Goal: Transaction & Acquisition: Purchase product/service

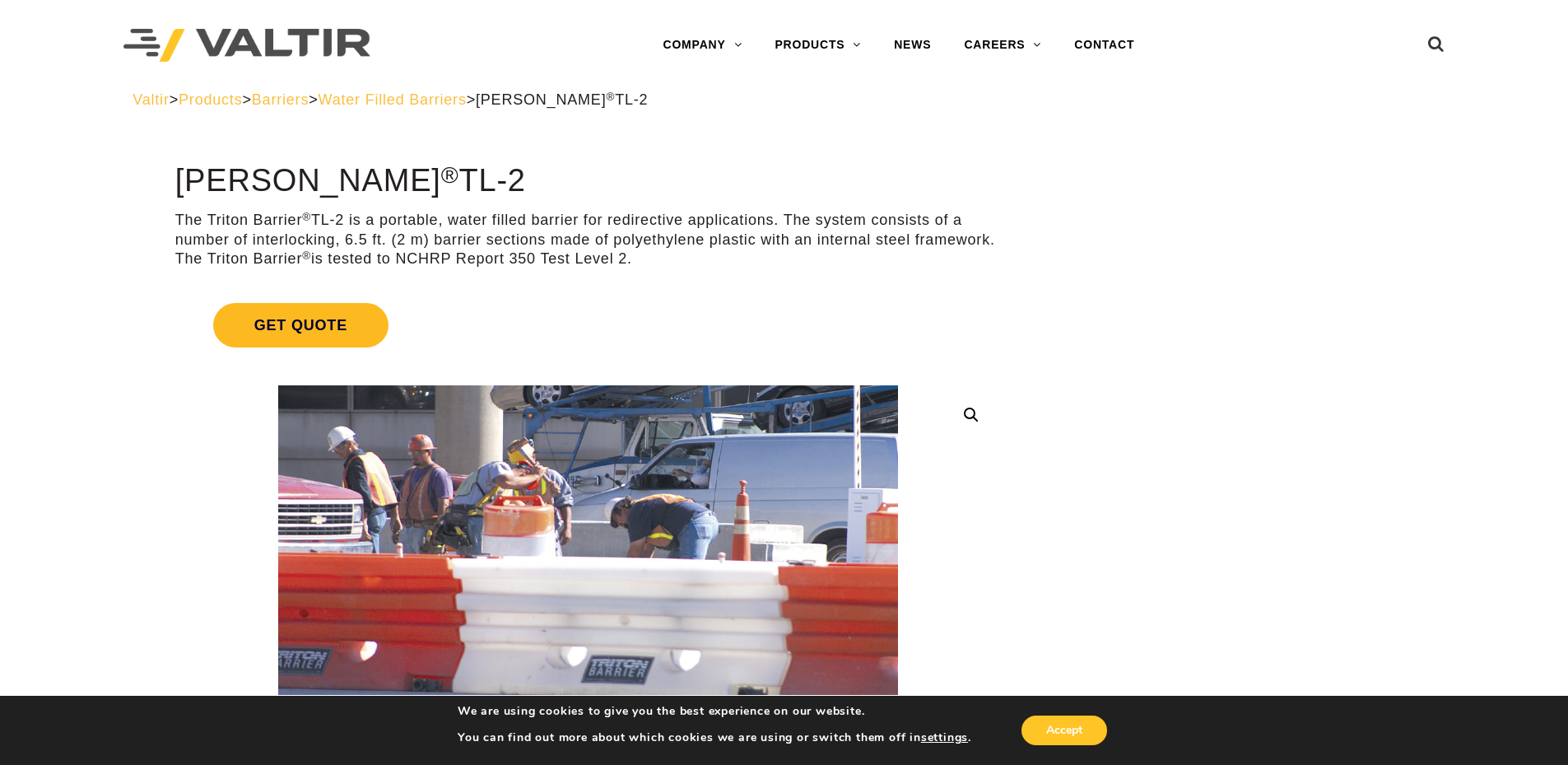
click at [277, 327] on span "Get Quote" at bounding box center [301, 324] width 176 height 44
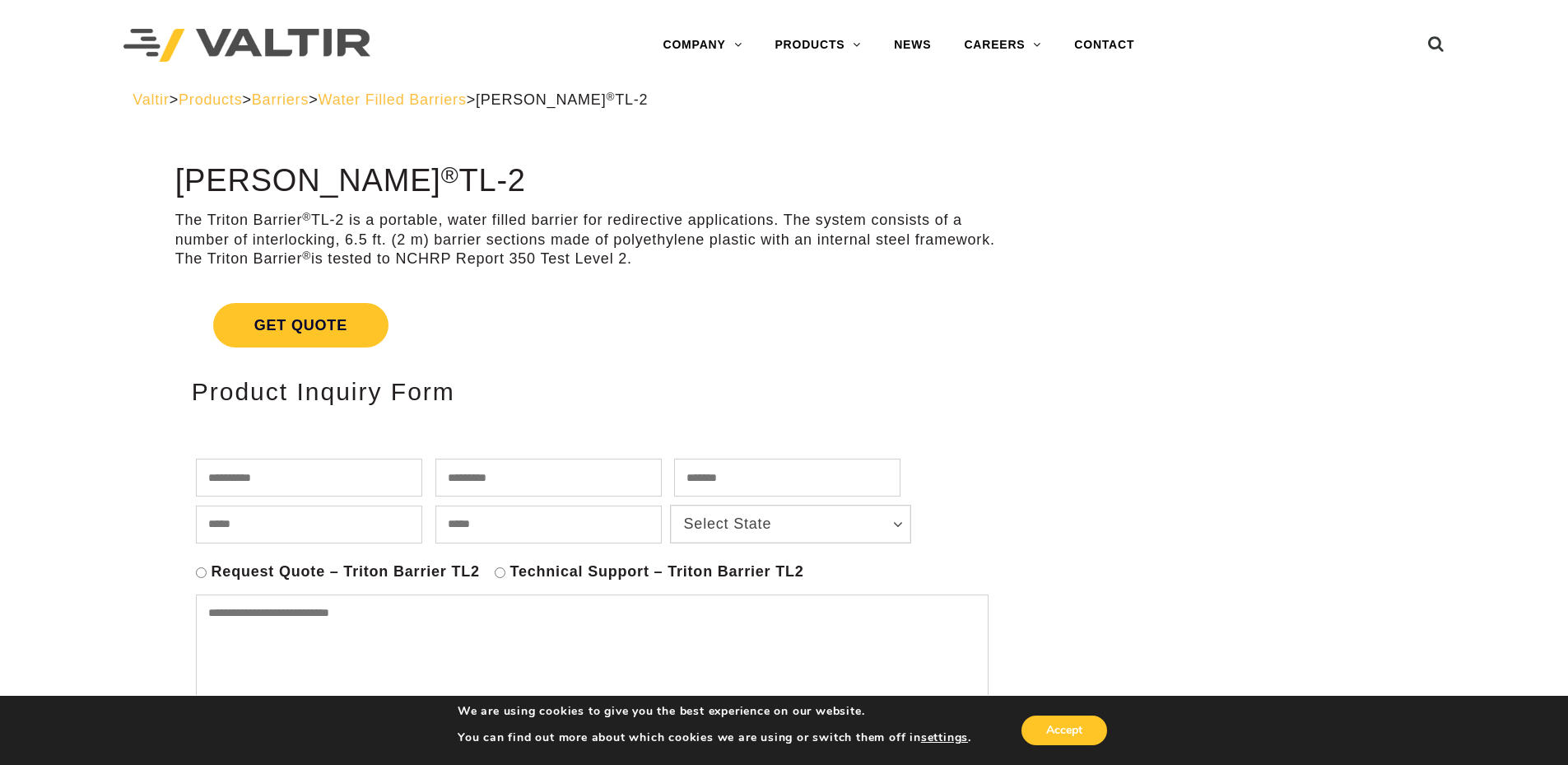
click at [415, 101] on span "Water Filled Barriers" at bounding box center [392, 99] width 148 height 17
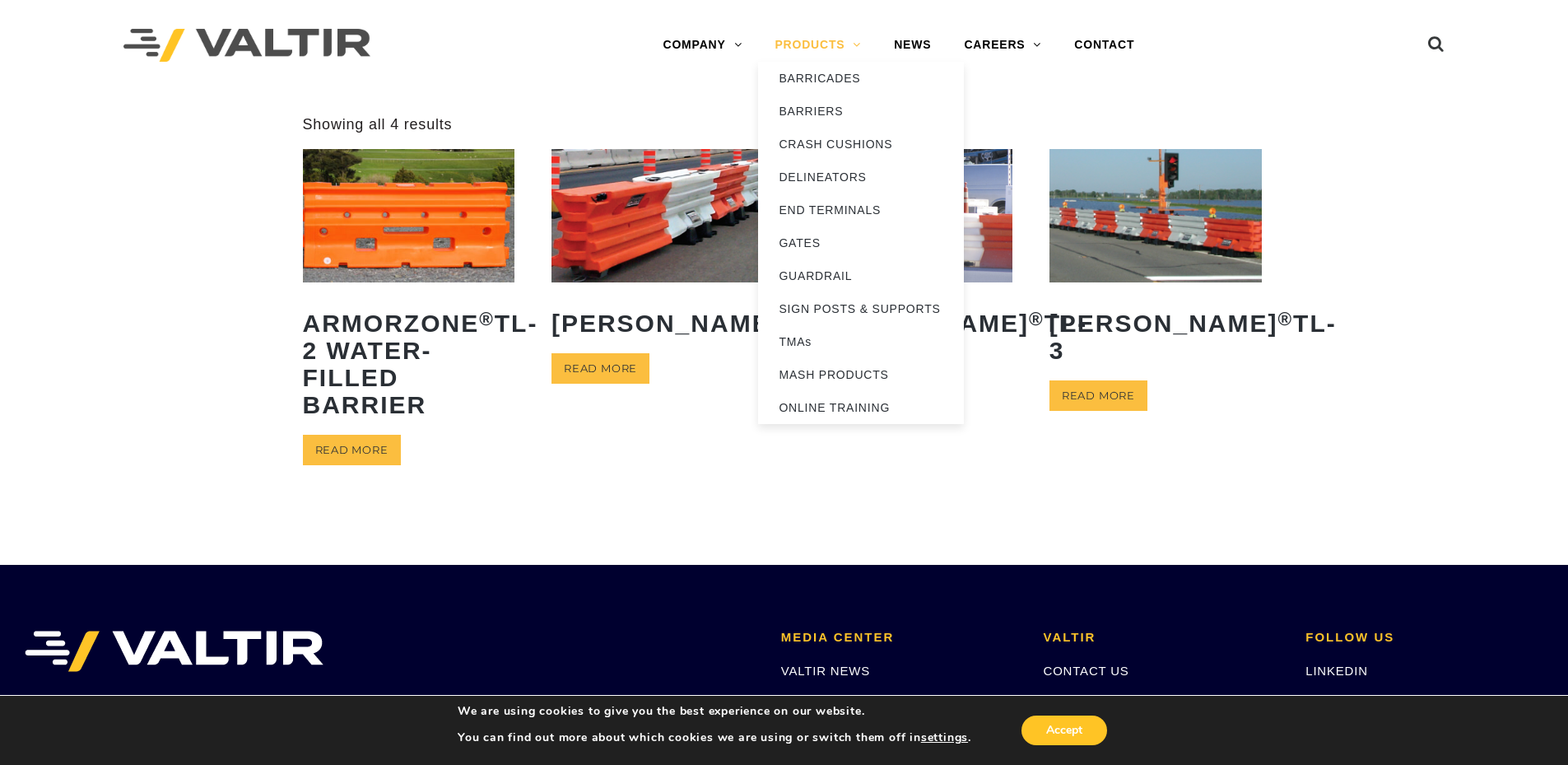
click at [846, 45] on link "PRODUCTS" at bounding box center [817, 45] width 119 height 33
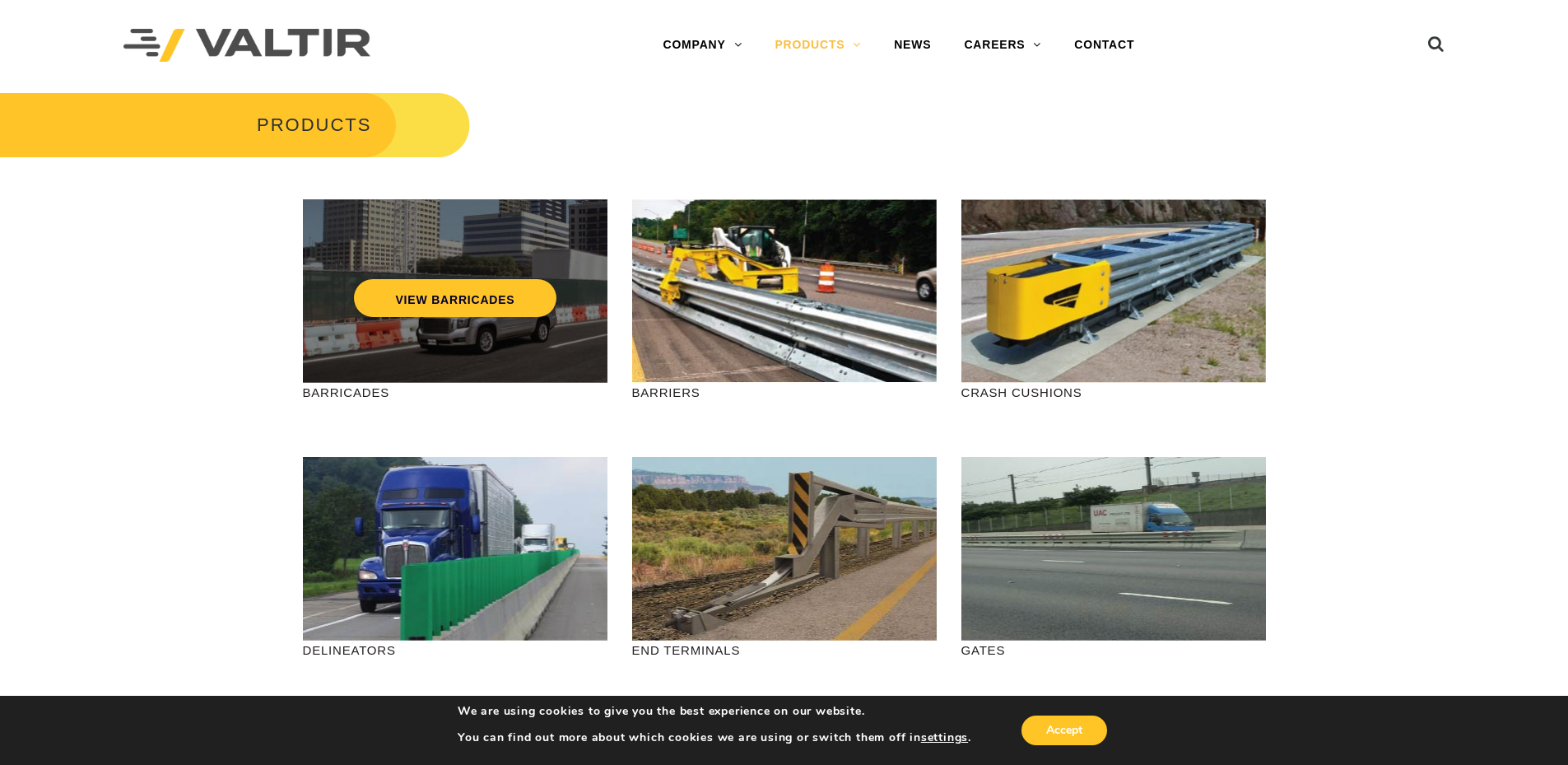
click at [366, 368] on div "VIEW BARRICADES" at bounding box center [455, 290] width 304 height 183
click at [436, 301] on link "VIEW BARRICADES" at bounding box center [455, 298] width 202 height 38
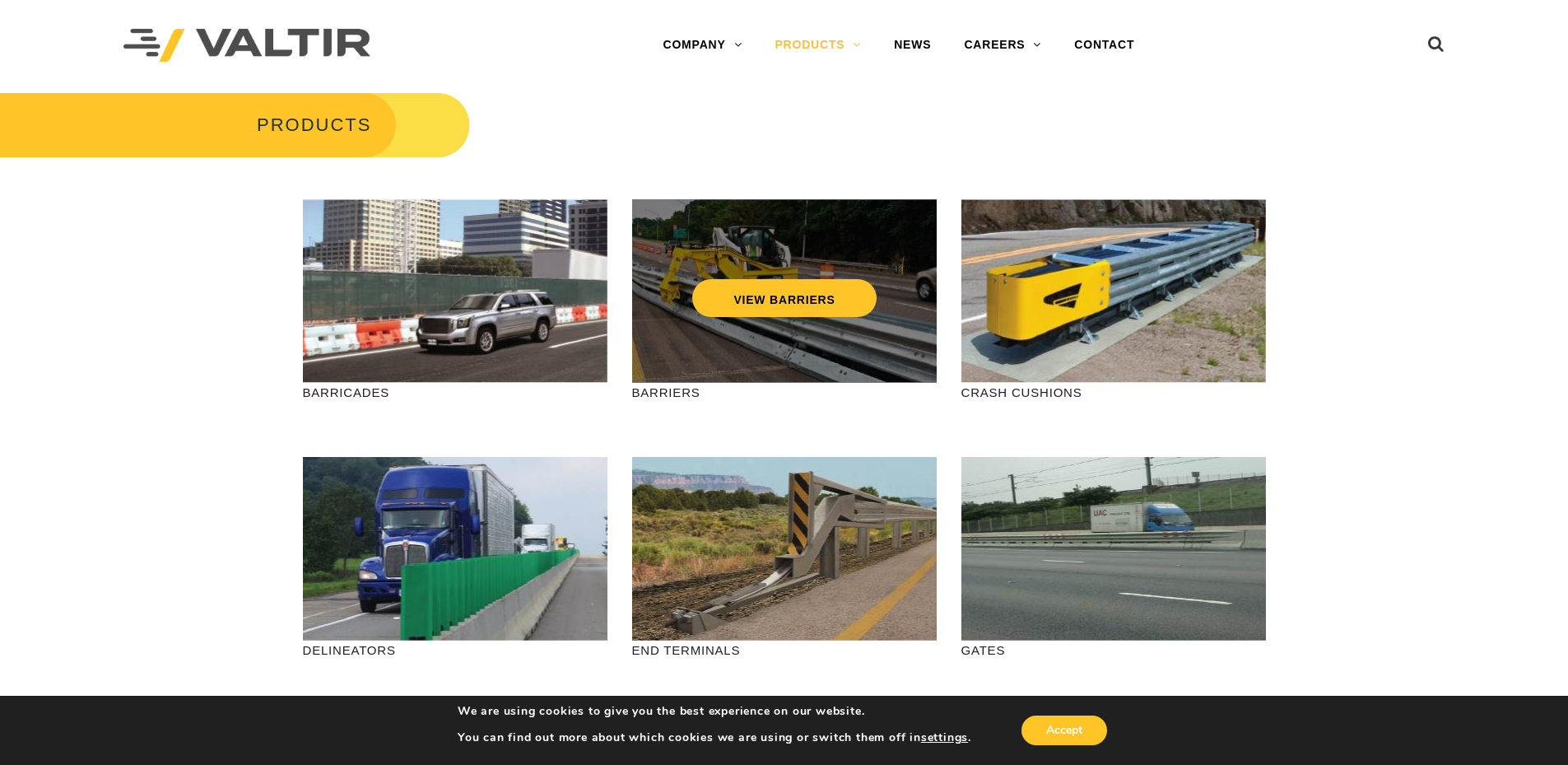
click at [688, 277] on div "VIEW BARRIERS" at bounding box center [784, 263] width 239 height 54
click at [720, 301] on link "VIEW BARRIERS" at bounding box center [783, 298] width 183 height 38
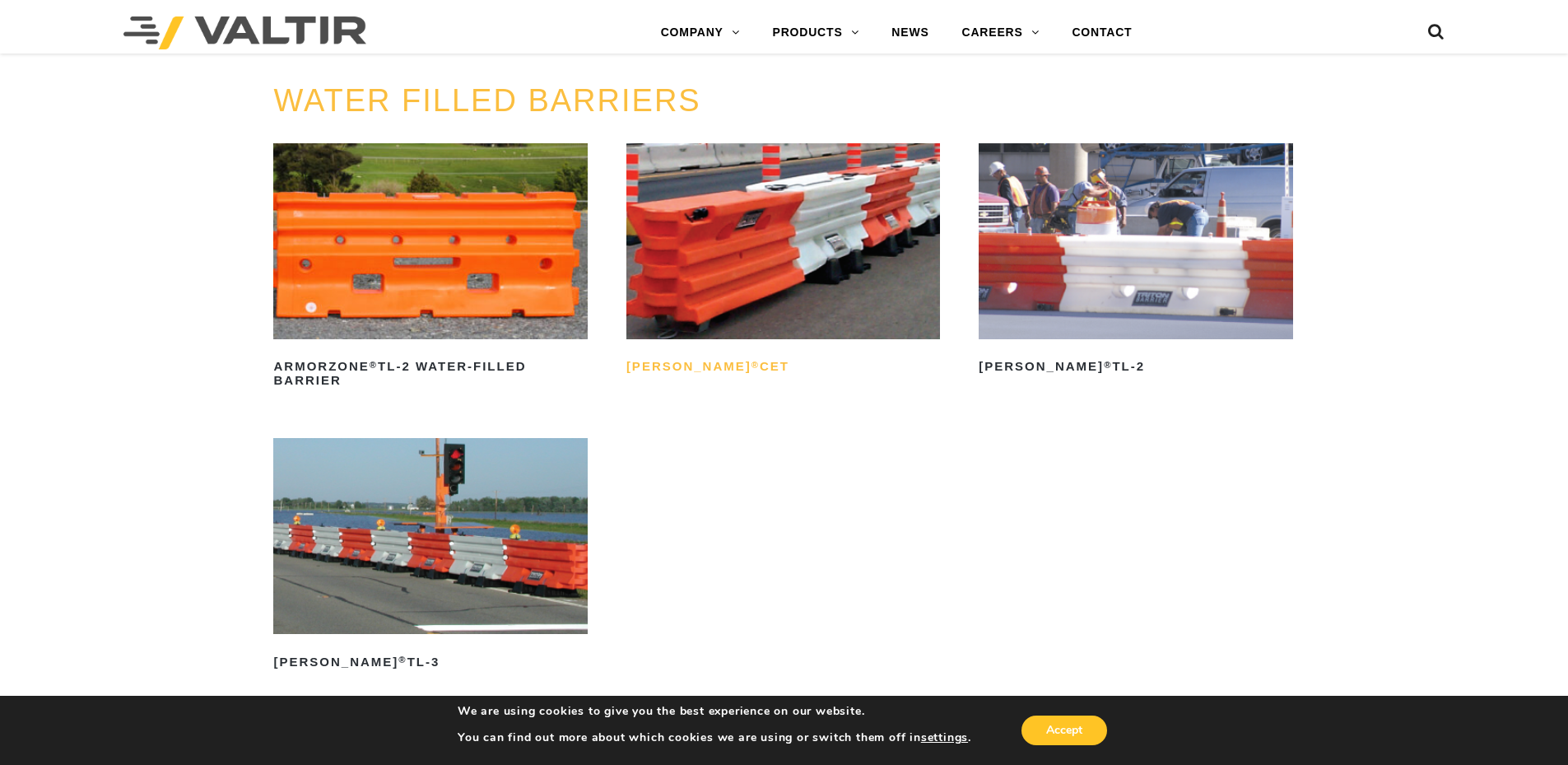
scroll to position [2551, 0]
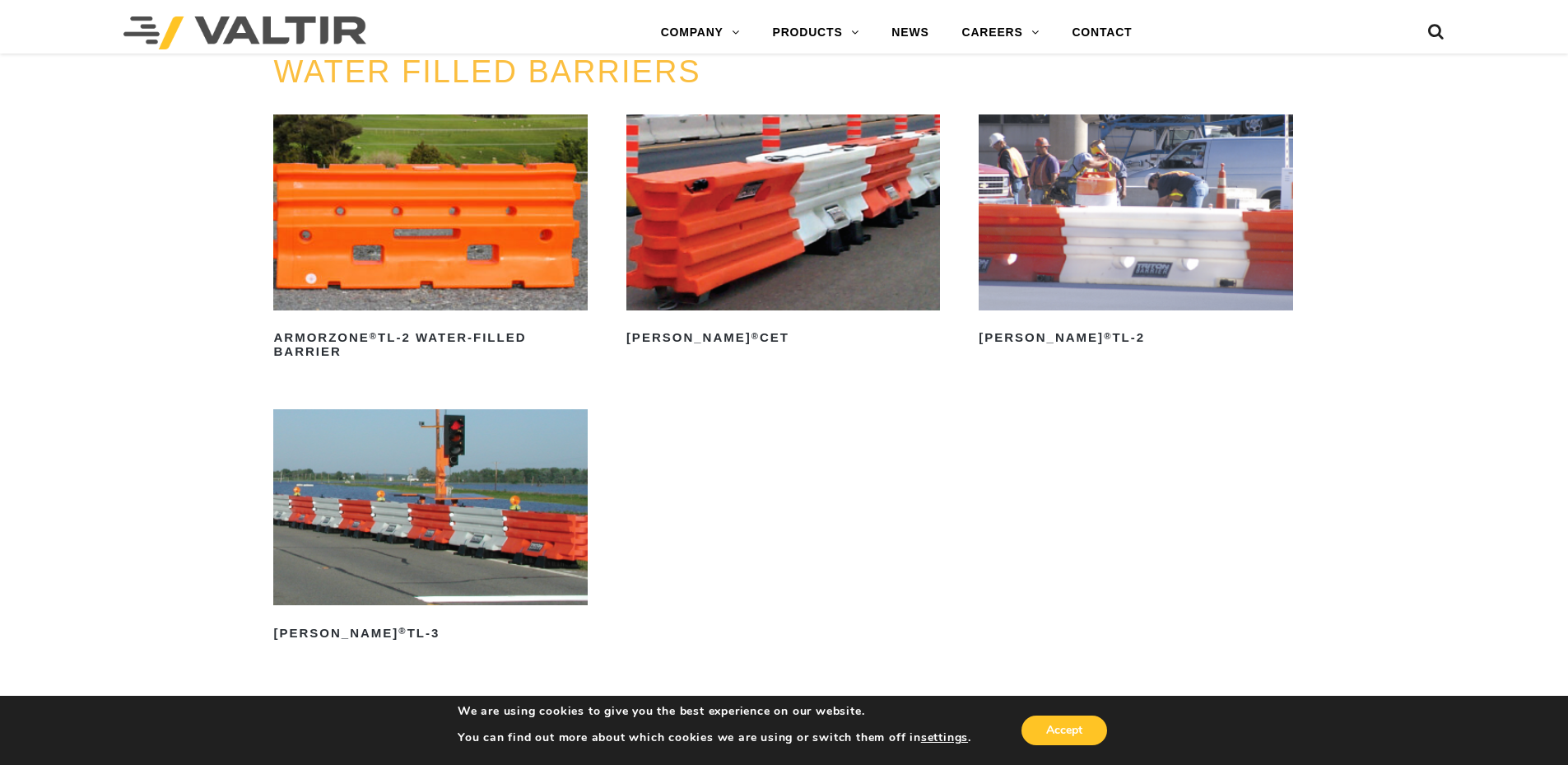
click at [1053, 224] on img at bounding box center [1135, 212] width 314 height 196
